Goal: Task Accomplishment & Management: Manage account settings

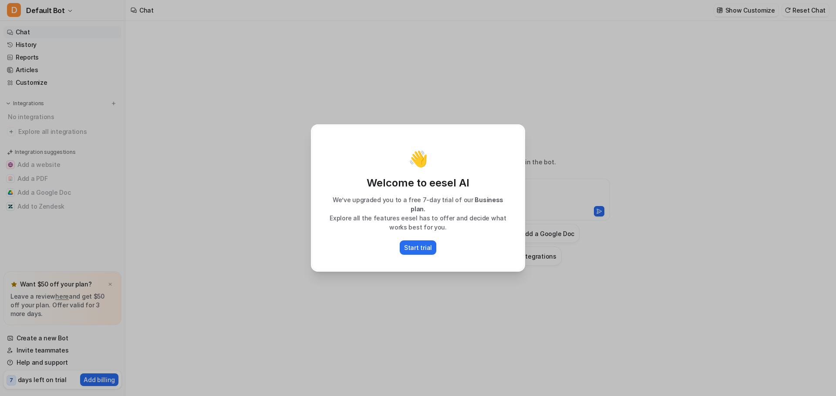
type textarea "**********"
click at [424, 244] on p "Start trial" at bounding box center [418, 247] width 28 height 9
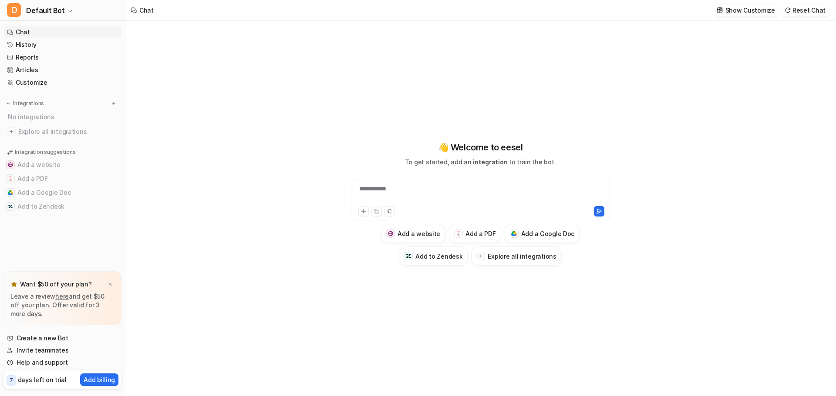
click at [158, 120] on div "**********" at bounding box center [479, 209] width 709 height 376
click at [402, 181] on div "**********" at bounding box center [480, 200] width 259 height 42
click at [399, 187] on div at bounding box center [480, 195] width 255 height 20
click at [110, 283] on img at bounding box center [109, 285] width 5 height 6
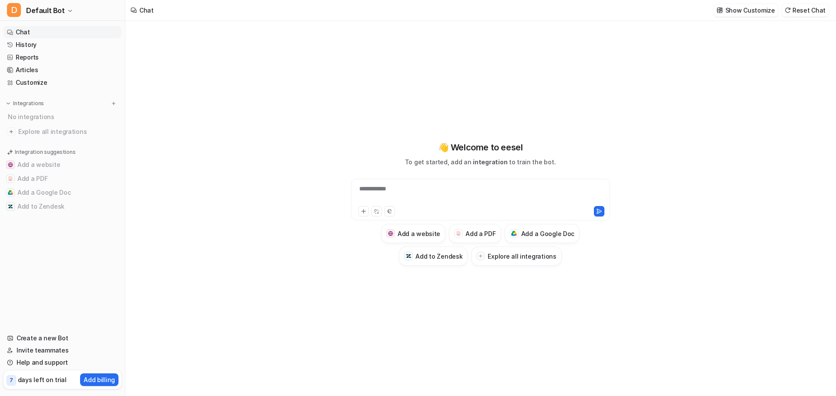
click at [36, 207] on button "Add to Zendesk" at bounding box center [62, 207] width 118 height 14
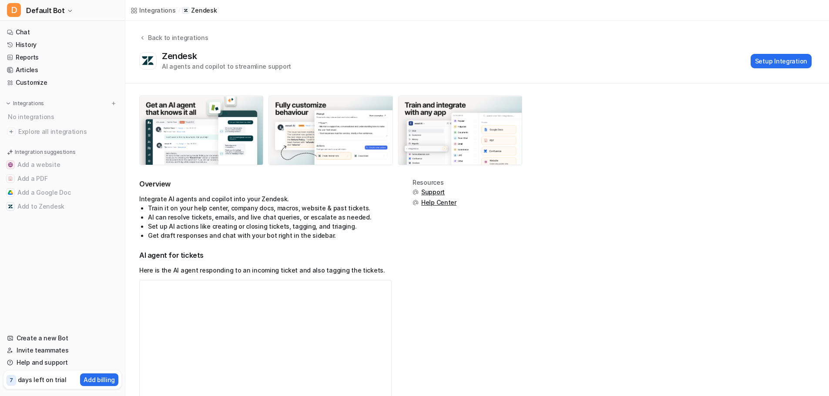
click at [789, 58] on button "Setup Integration" at bounding box center [781, 61] width 61 height 14
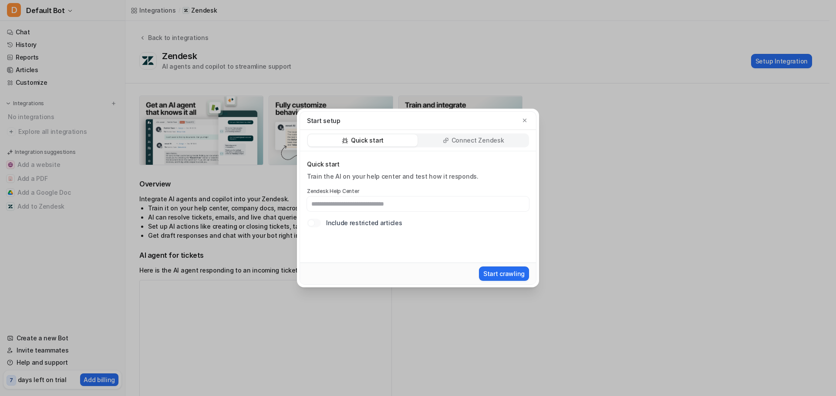
click at [338, 205] on input "text" at bounding box center [418, 204] width 222 height 15
click at [467, 143] on p "Connect Zendesk" at bounding box center [477, 140] width 53 height 9
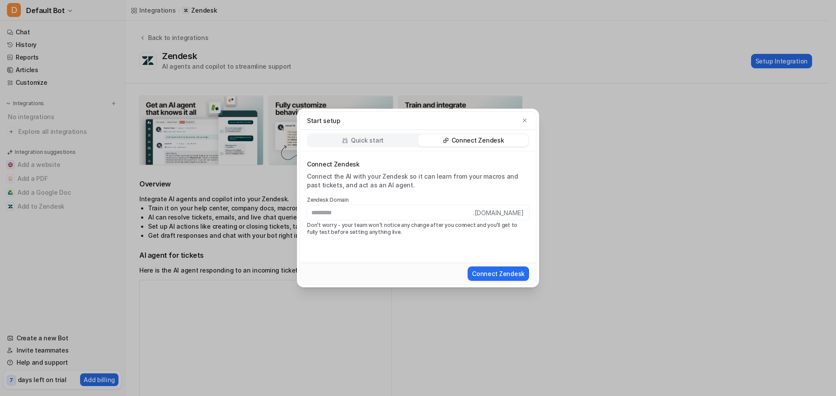
click at [375, 141] on p "Quick start" at bounding box center [367, 140] width 33 height 9
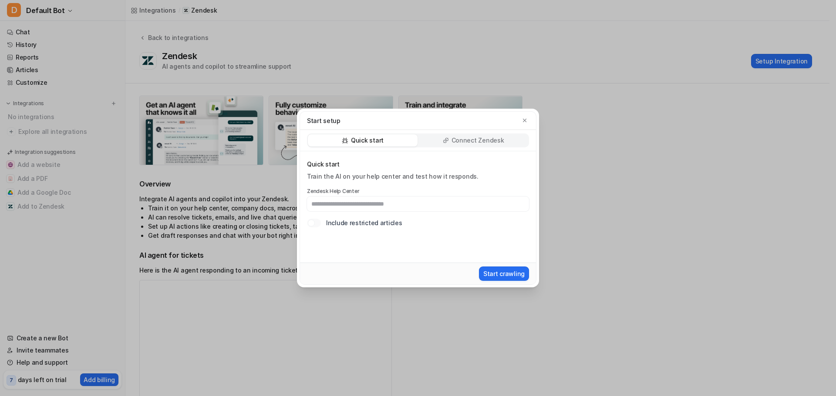
click at [363, 205] on input "text" at bounding box center [418, 204] width 222 height 15
click at [524, 123] on icon "button" at bounding box center [524, 120] width 6 height 6
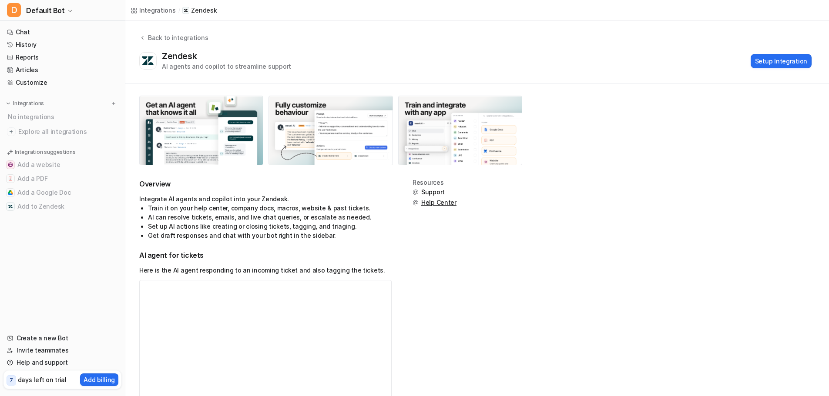
click at [790, 61] on button "Setup Integration" at bounding box center [781, 61] width 61 height 14
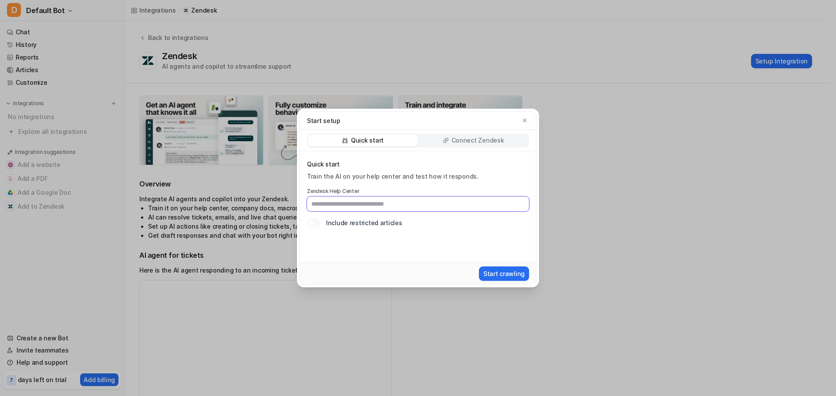
click at [392, 206] on input "text" at bounding box center [418, 204] width 222 height 15
paste input "**********"
type input "**********"
click at [508, 275] on button "Start crawling" at bounding box center [504, 274] width 50 height 14
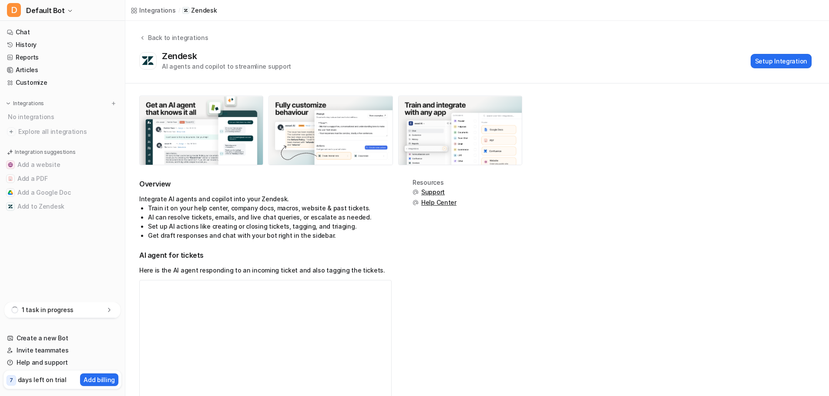
click at [23, 31] on link "Chat" at bounding box center [62, 32] width 118 height 12
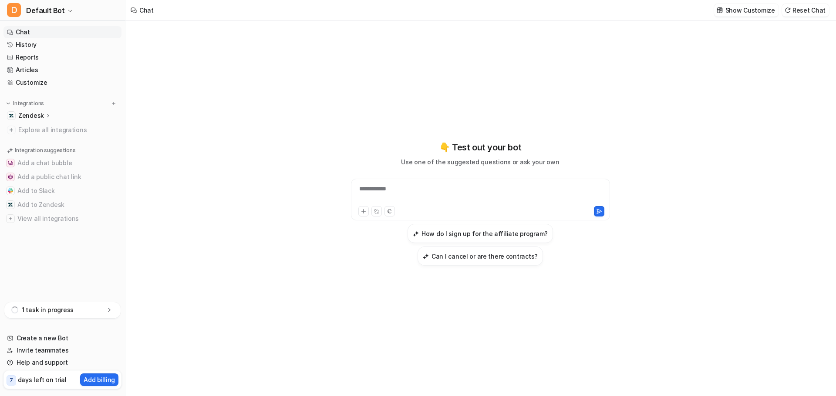
click at [387, 200] on div "**********" at bounding box center [480, 195] width 255 height 20
click at [421, 238] on h3 "How do I sign up for the affiliate program?" at bounding box center [484, 233] width 126 height 9
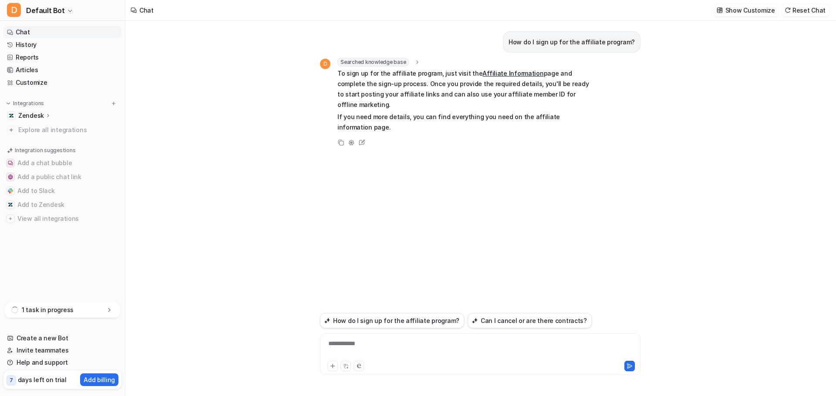
click at [488, 70] on link "Affiliate Information" at bounding box center [512, 73] width 61 height 7
click at [296, 244] on div "**********" at bounding box center [479, 209] width 709 height 376
click at [341, 345] on div "**********" at bounding box center [480, 349] width 316 height 20
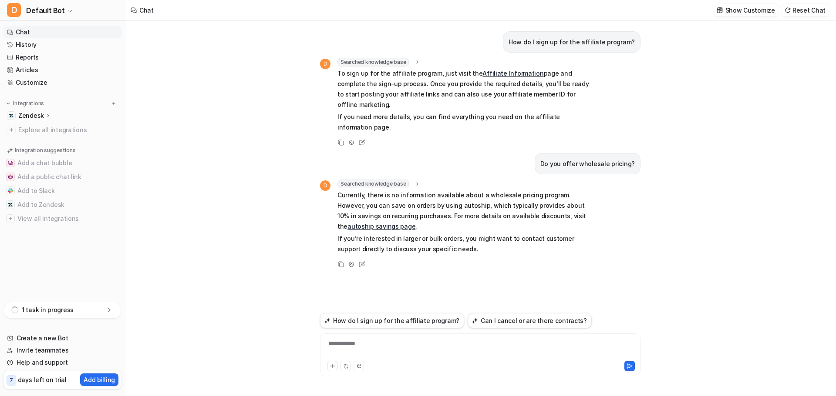
click at [335, 352] on div "**********" at bounding box center [480, 349] width 316 height 20
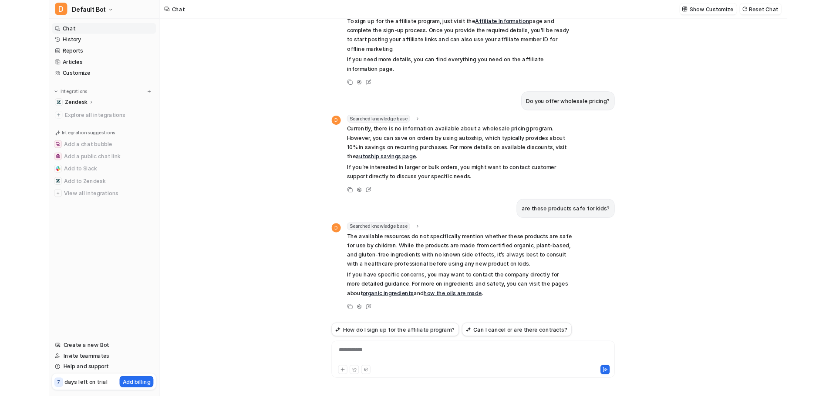
scroll to position [29, 0]
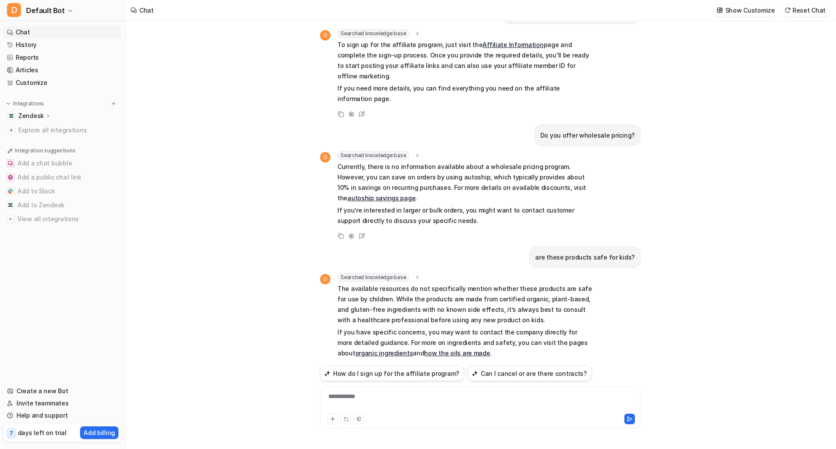
click at [429, 349] on link "how the oils are made" at bounding box center [457, 352] width 66 height 7
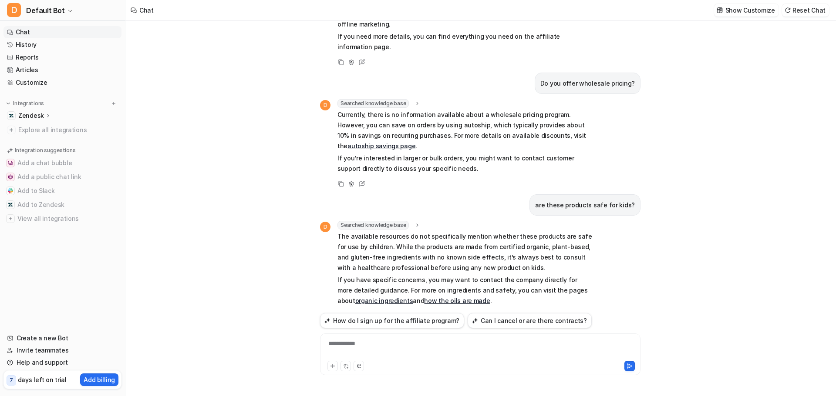
scroll to position [81, 0]
click at [369, 221] on span "Searched knowledge base" at bounding box center [372, 225] width 71 height 9
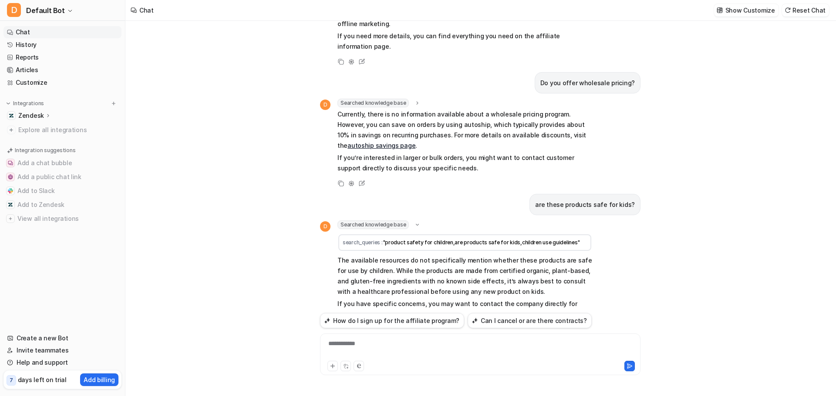
click at [401, 239] on span ""product safety for children,are products safe for kids,children use guidelines"" at bounding box center [482, 242] width 198 height 7
click at [440, 255] on p "The available resources do not specifically mention whether these products are …" at bounding box center [464, 276] width 255 height 42
click at [380, 221] on span "Searched knowledge base" at bounding box center [372, 225] width 71 height 9
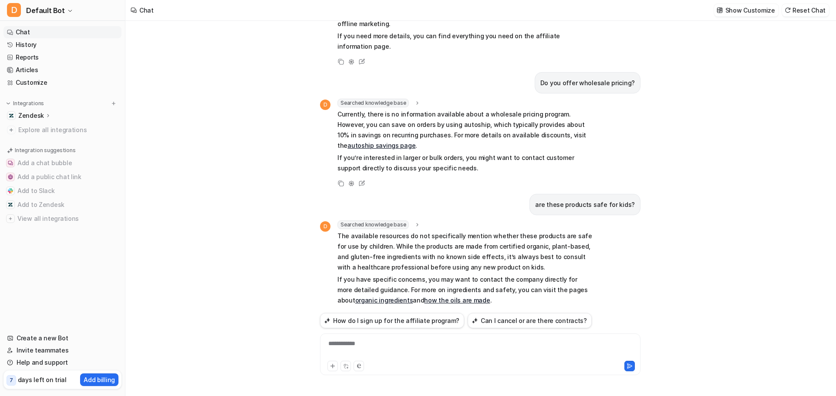
click at [380, 221] on span "Searched knowledge base" at bounding box center [372, 225] width 71 height 9
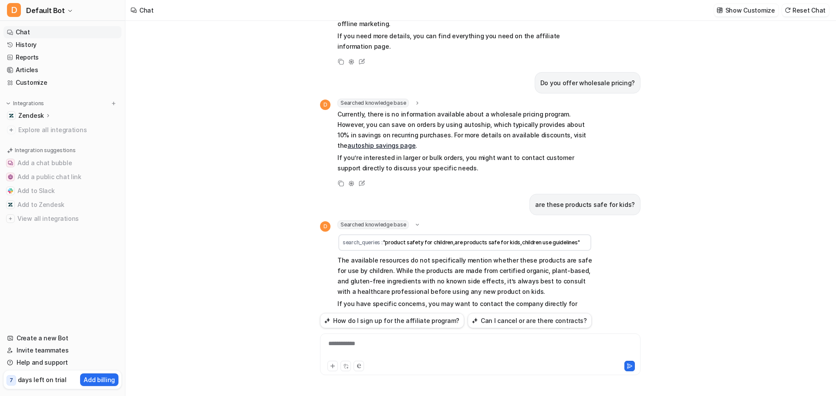
click at [380, 221] on span "Searched knowledge base" at bounding box center [372, 225] width 71 height 9
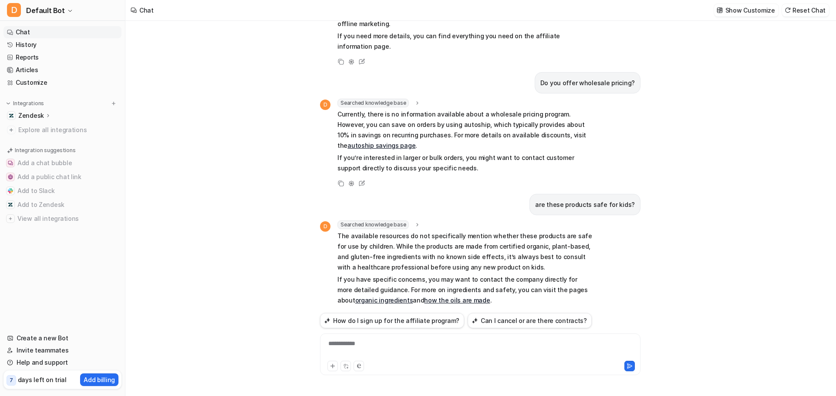
click at [401, 344] on div "**********" at bounding box center [480, 349] width 316 height 20
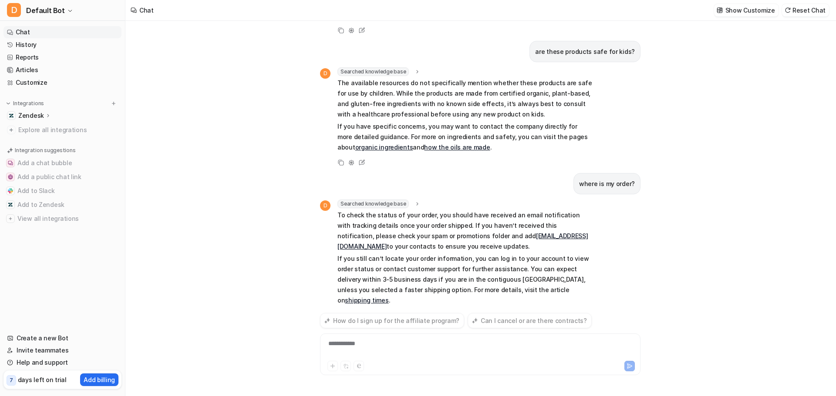
scroll to position [224, 0]
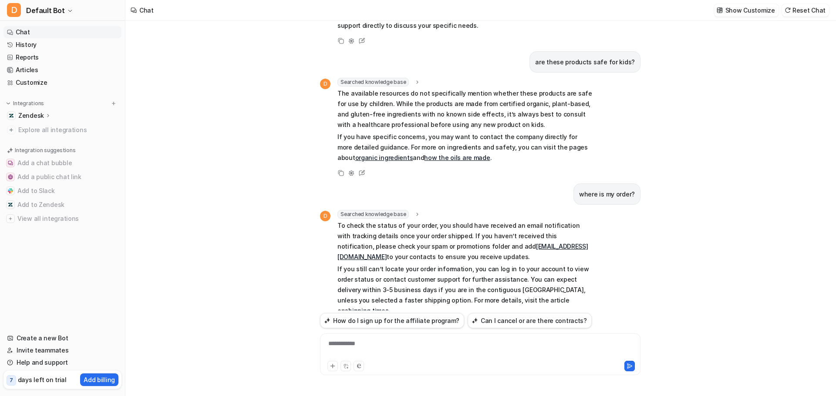
click at [430, 221] on p "To check the status of your order, you should have received an email notificati…" at bounding box center [464, 242] width 255 height 42
click at [436, 221] on p "To check the status of your order, you should have received an email notificati…" at bounding box center [464, 242] width 255 height 42
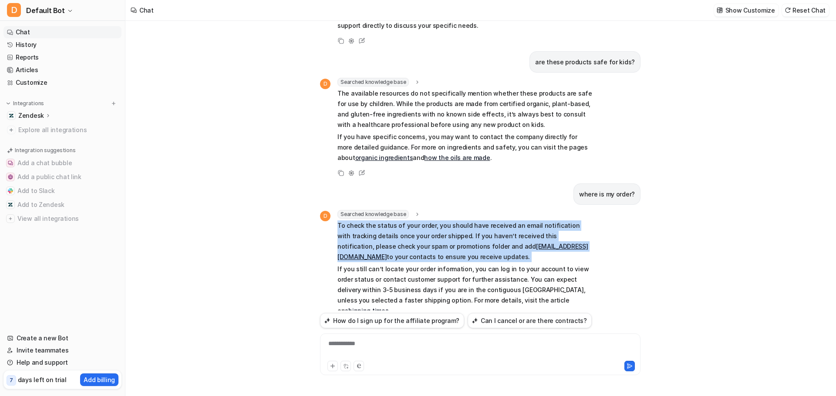
click at [436, 221] on p "To check the status of your order, you should have received an email notificati…" at bounding box center [464, 242] width 255 height 42
click at [405, 224] on p "To check the status of your order, you should have received an email notificati…" at bounding box center [464, 242] width 255 height 42
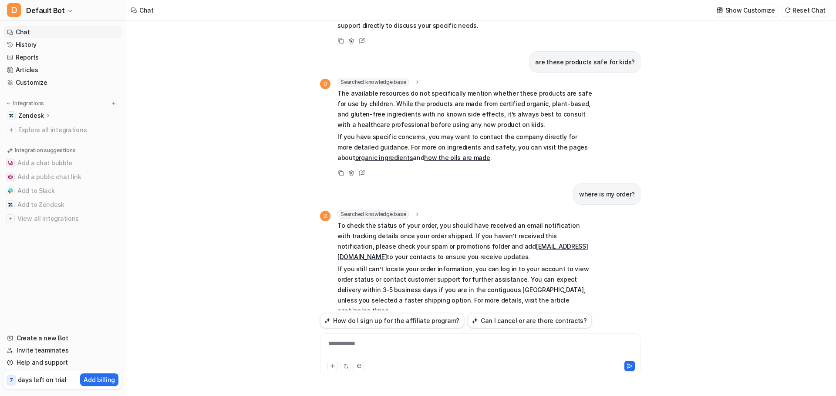
click at [477, 221] on p "To check the status of your order, you should have received an email notificati…" at bounding box center [464, 242] width 255 height 42
click at [441, 221] on p "To check the status of your order, you should have received an email notificati…" at bounding box center [464, 242] width 255 height 42
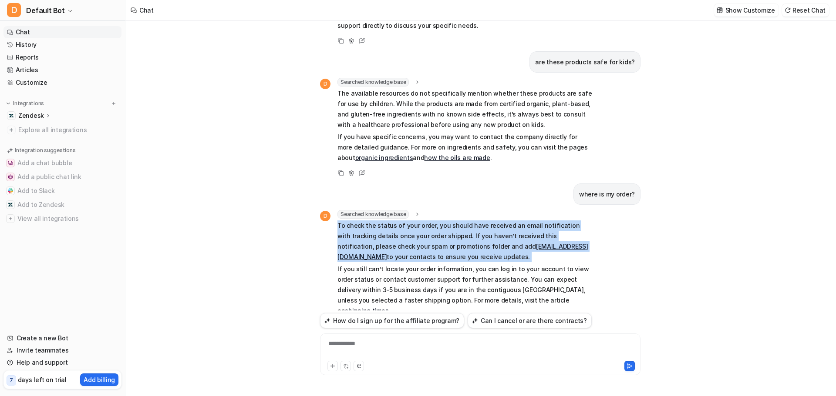
click at [441, 221] on p "To check the status of your order, you should have received an email notificati…" at bounding box center [464, 242] width 255 height 42
click at [404, 224] on p "To check the status of your order, you should have received an email notificati…" at bounding box center [464, 242] width 255 height 42
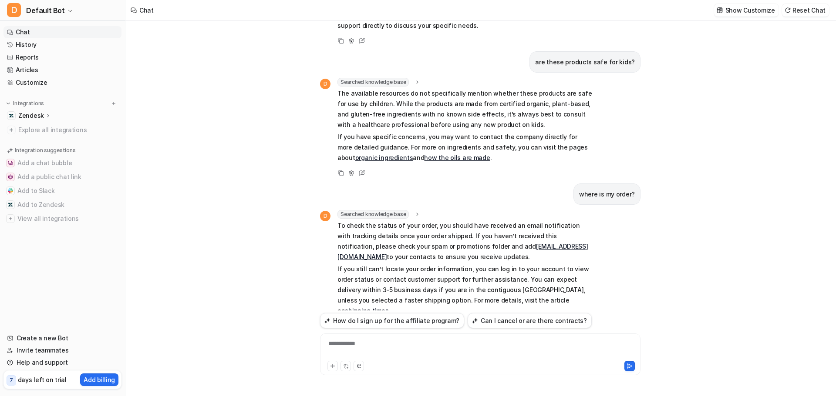
click at [385, 223] on p "To check the status of your order, you should have received an email notificati…" at bounding box center [464, 242] width 255 height 42
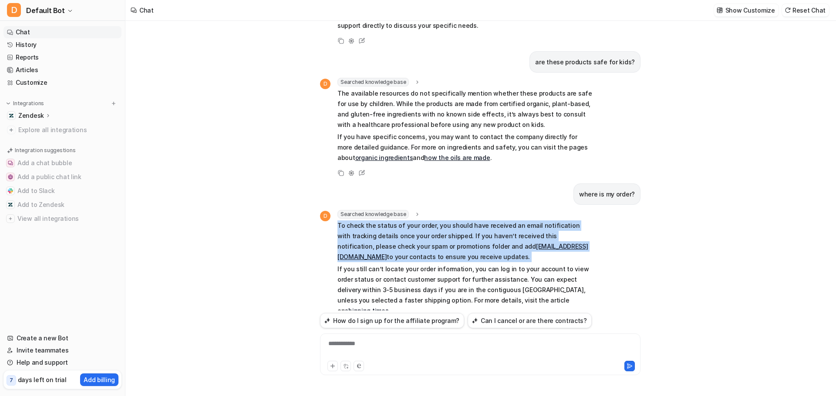
click at [385, 223] on p "To check the status of your order, you should have received an email notificati…" at bounding box center [464, 242] width 255 height 42
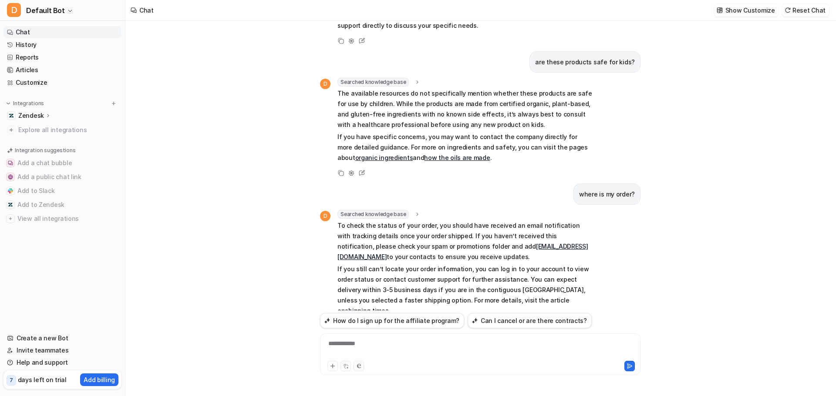
click at [383, 264] on p "If you still can’t locate your order information, you can log in to your accoun…" at bounding box center [464, 290] width 255 height 52
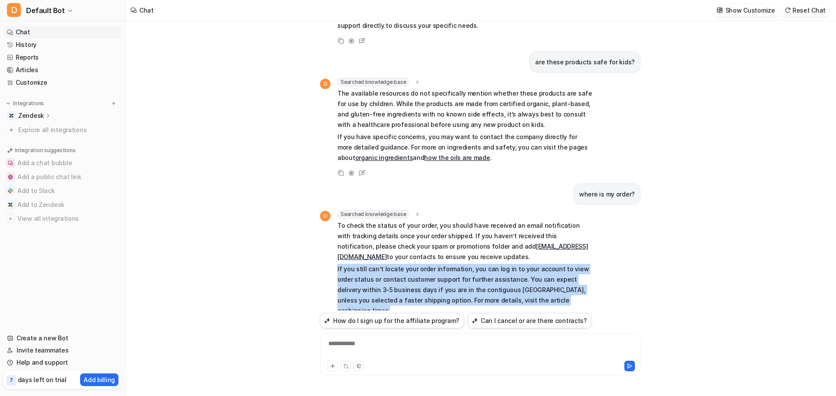
click at [383, 264] on p "If you still can’t locate your order information, you can log in to your accoun…" at bounding box center [464, 290] width 255 height 52
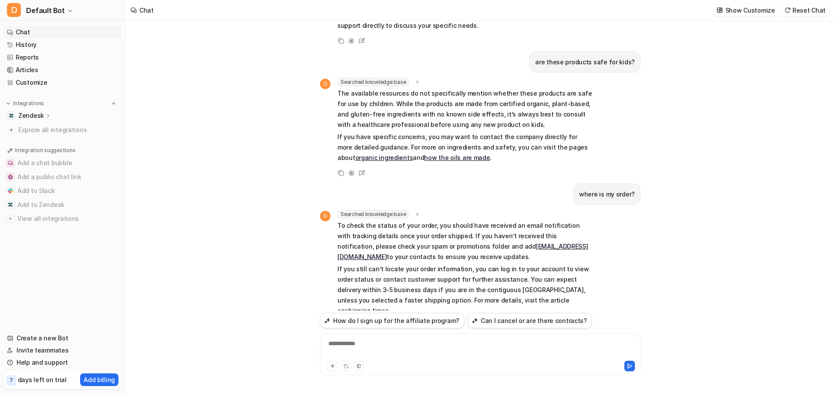
click at [386, 264] on p "If you still can’t locate your order information, you can log in to your accoun…" at bounding box center [464, 290] width 255 height 52
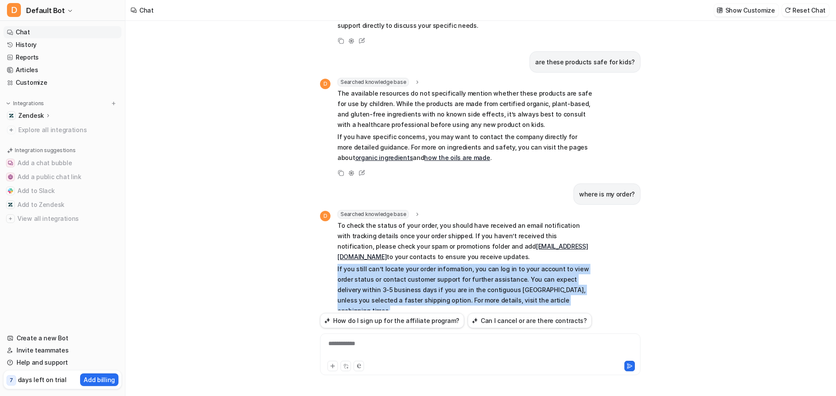
click at [386, 264] on p "If you still can’t locate your order information, you can log in to your accoun…" at bounding box center [464, 290] width 255 height 52
click at [308, 254] on div "How do I sign up for the affiliate program? D Searched knowledge base search_qu…" at bounding box center [479, 209] width 709 height 376
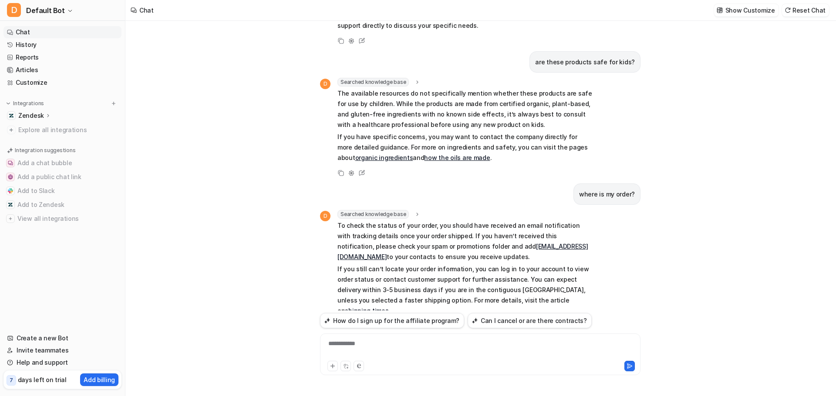
click at [60, 17] on button "D Default Bot" at bounding box center [62, 10] width 125 height 21
click at [62, 14] on button "D Default Bot" at bounding box center [62, 10] width 125 height 21
click at [89, 254] on nav "Chat History Reports Articles Customize Integrations Zendesk Overview Sources A…" at bounding box center [62, 174] width 125 height 303
click at [102, 381] on p "Add billing" at bounding box center [99, 380] width 31 height 9
